Goal: Task Accomplishment & Management: Use online tool/utility

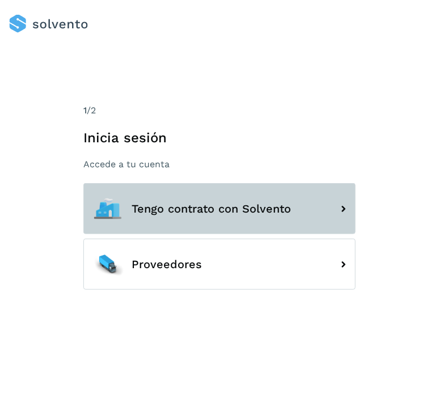
click at [209, 221] on button "Tengo contrato con Solvento" at bounding box center [219, 208] width 272 height 51
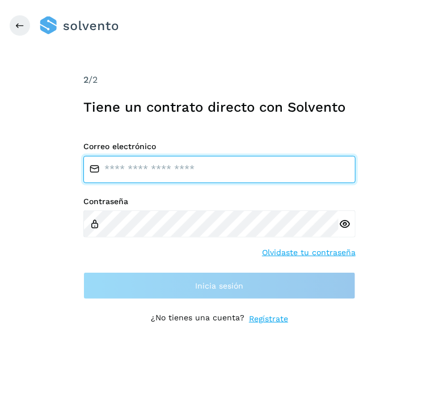
type input "**********"
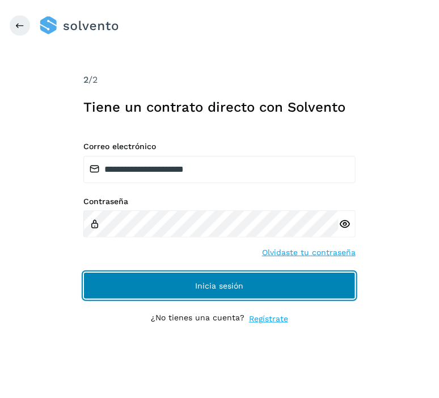
click at [200, 287] on span "Inicia sesión" at bounding box center [220, 286] width 48 height 8
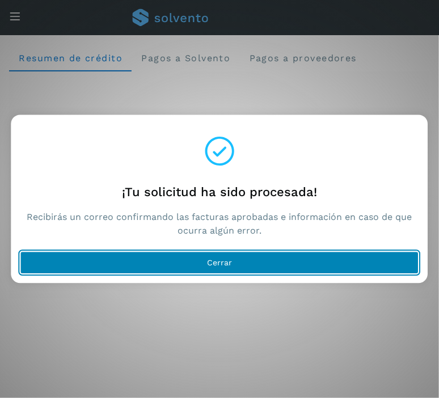
click at [191, 267] on button "Cerrar" at bounding box center [219, 263] width 399 height 23
